Goal: Task Accomplishment & Management: Manage account settings

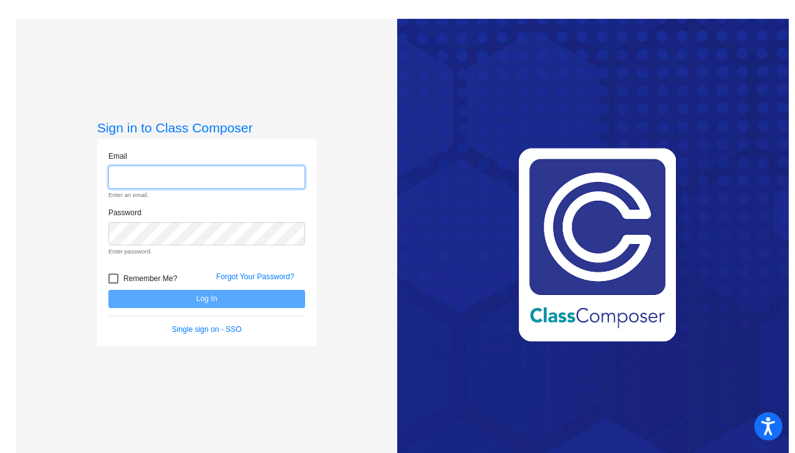
type input "[EMAIL_ADDRESS][DOMAIN_NAME]"
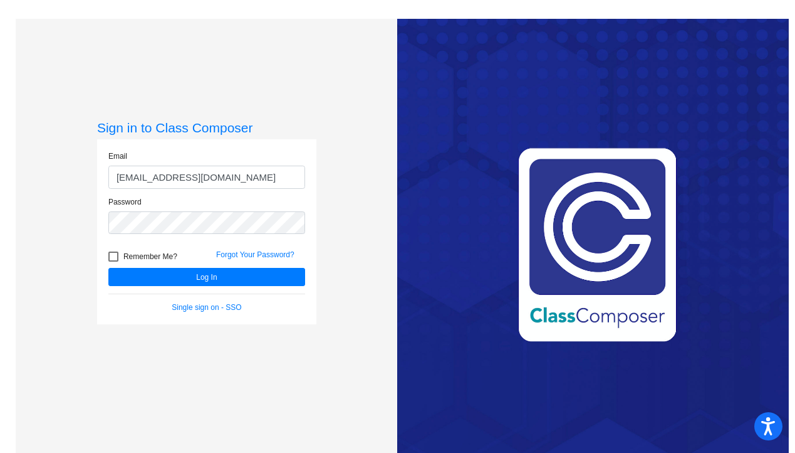
click at [228, 265] on div "Forgot Your Password?" at bounding box center [261, 258] width 108 height 19
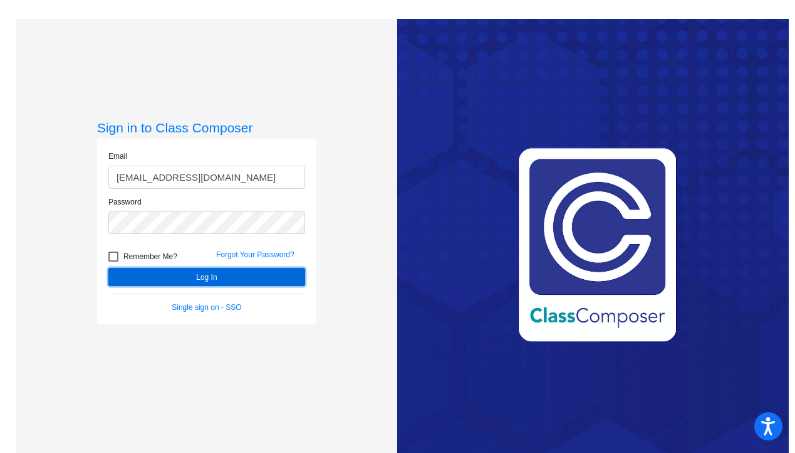
click at [228, 276] on button "Log In" at bounding box center [206, 277] width 197 height 18
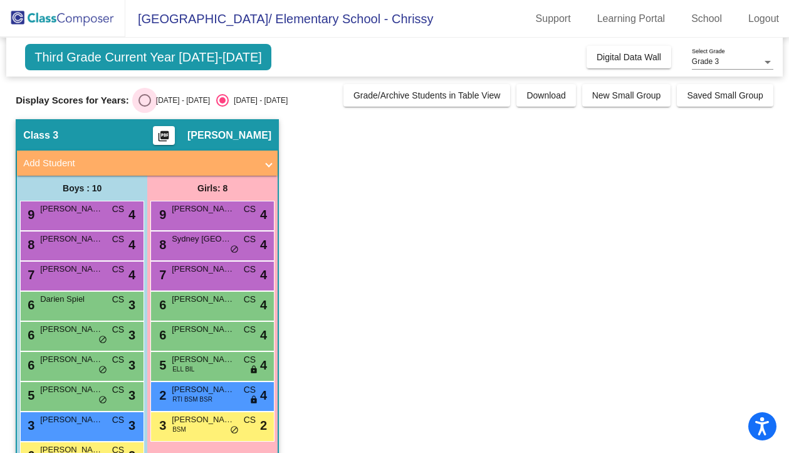
click at [144, 97] on div "Select an option" at bounding box center [145, 100] width 13 height 13
click at [144, 107] on input "[DATE] - [DATE]" at bounding box center [144, 107] width 1 height 1
radio input "true"
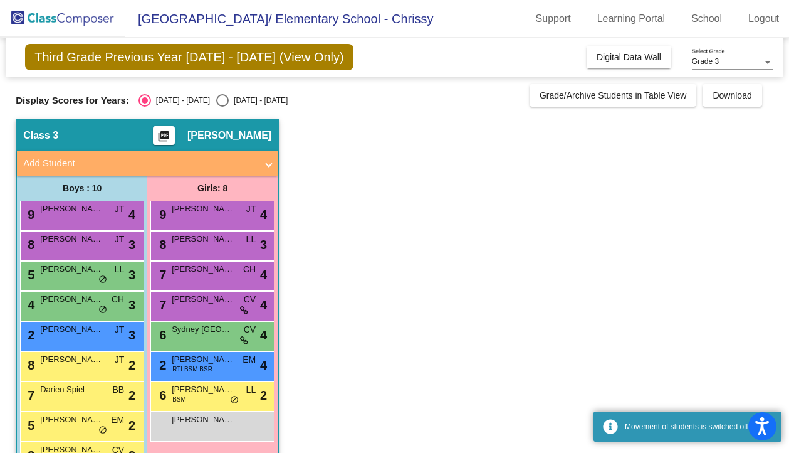
click at [216, 100] on div "Select an option" at bounding box center [222, 100] width 13 height 13
click at [222, 107] on input "[DATE] - [DATE]" at bounding box center [222, 107] width 1 height 1
radio input "true"
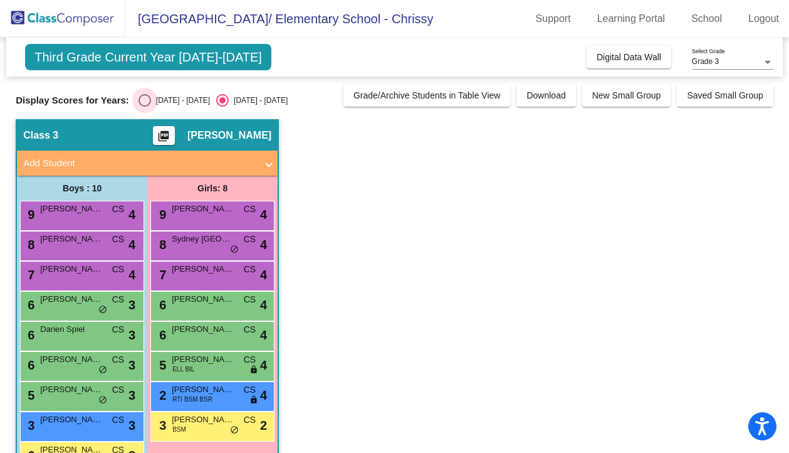
click at [149, 100] on div "Select an option" at bounding box center [145, 100] width 13 height 13
click at [145, 107] on input "[DATE] - [DATE]" at bounding box center [144, 107] width 1 height 1
radio input "true"
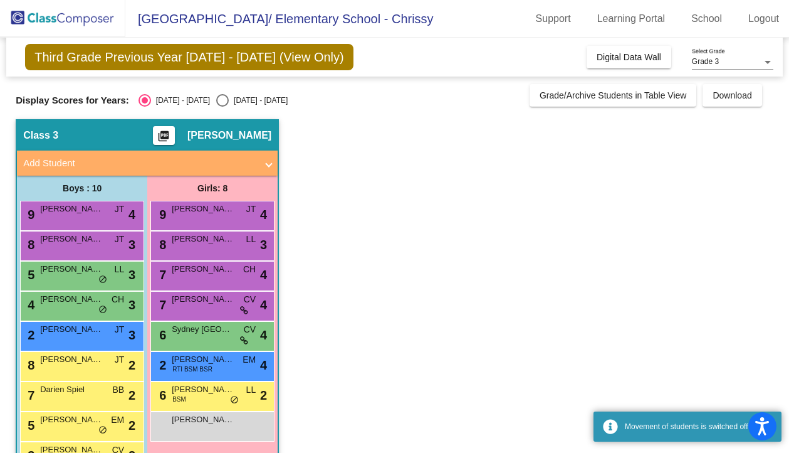
click at [229, 101] on div "[DATE] - [DATE]" at bounding box center [258, 100] width 59 height 11
click at [222, 107] on input "[DATE] - [DATE]" at bounding box center [222, 107] width 1 height 1
radio input "true"
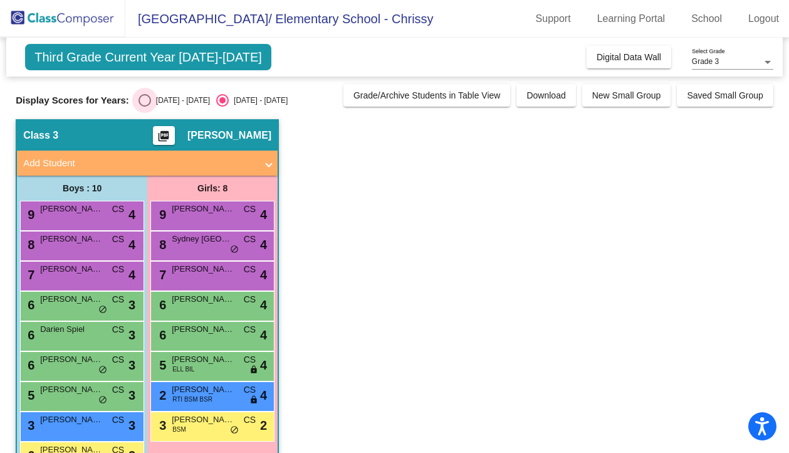
click at [147, 102] on div "Select an option" at bounding box center [145, 100] width 13 height 13
click at [145, 107] on input "[DATE] - [DATE]" at bounding box center [144, 107] width 1 height 1
radio input "true"
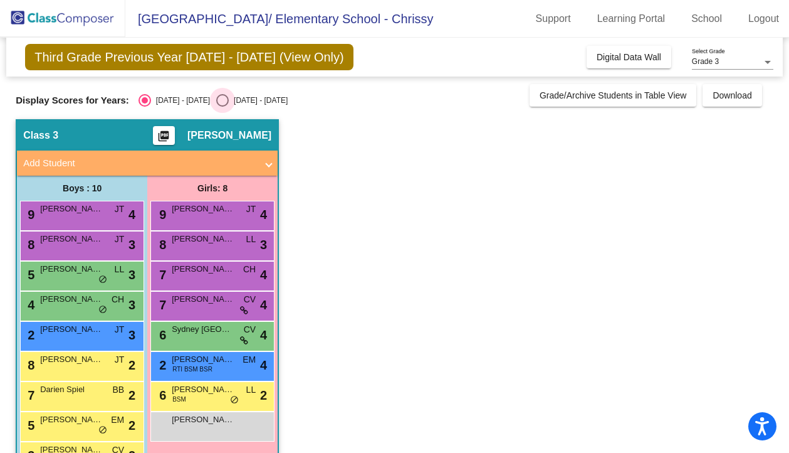
click at [216, 102] on div "Select an option" at bounding box center [222, 100] width 13 height 13
click at [222, 107] on input "[DATE] - [DATE]" at bounding box center [222, 107] width 1 height 1
radio input "true"
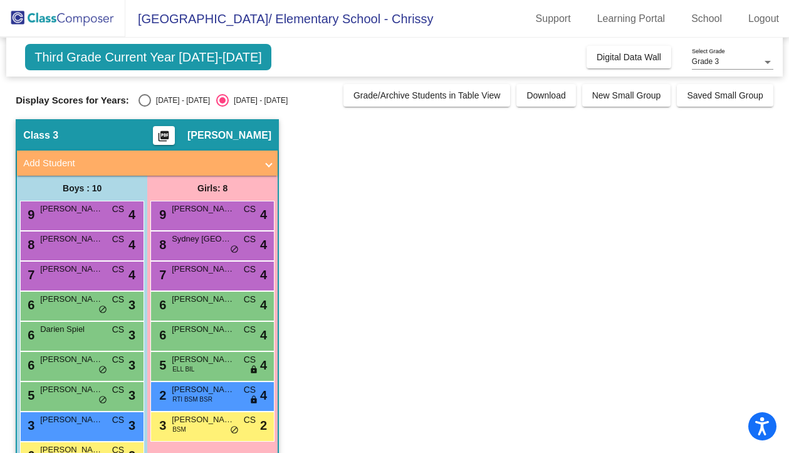
click at [140, 105] on div "Select an option" at bounding box center [145, 100] width 13 height 13
click at [144, 107] on input "[DATE] - [DATE]" at bounding box center [144, 107] width 1 height 1
radio input "true"
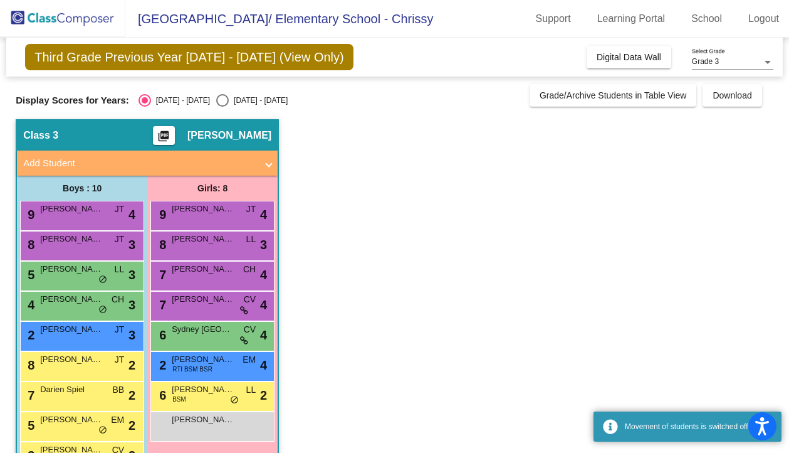
click at [216, 103] on div "Select an option" at bounding box center [222, 100] width 13 height 13
click at [222, 107] on input "[DATE] - [DATE]" at bounding box center [222, 107] width 1 height 1
radio input "true"
